Goal: Task Accomplishment & Management: Manage account settings

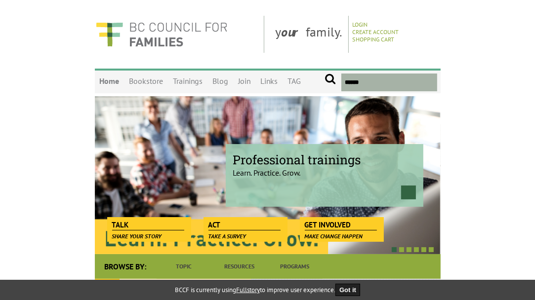
scroll to position [0, 0]
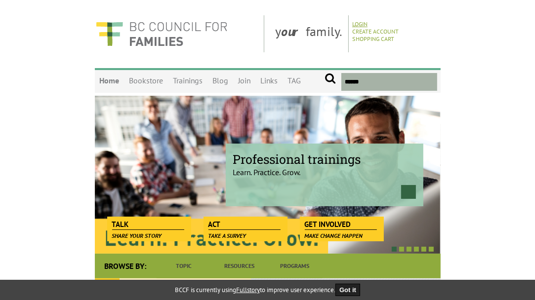
click at [360, 25] on link "Login" at bounding box center [359, 23] width 15 height 7
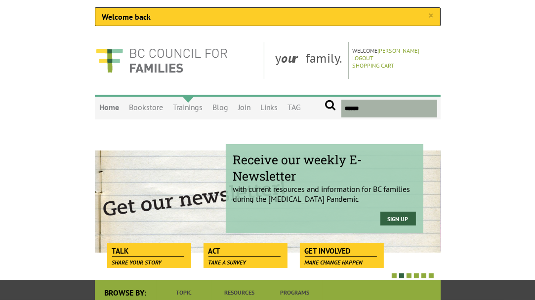
click at [185, 111] on link "Trainings" at bounding box center [188, 107] width 40 height 23
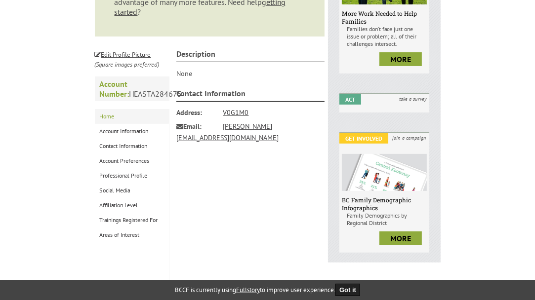
scroll to position [230, 0]
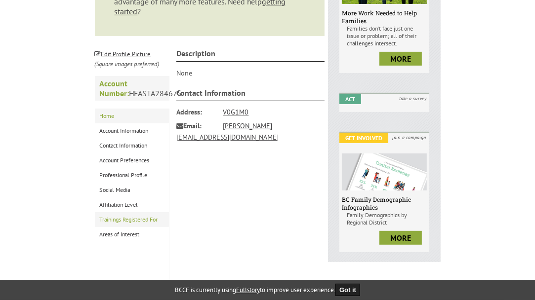
click at [122, 227] on link "Trainings Registered For" at bounding box center [132, 219] width 74 height 15
